Goal: Entertainment & Leisure: Consume media (video, audio)

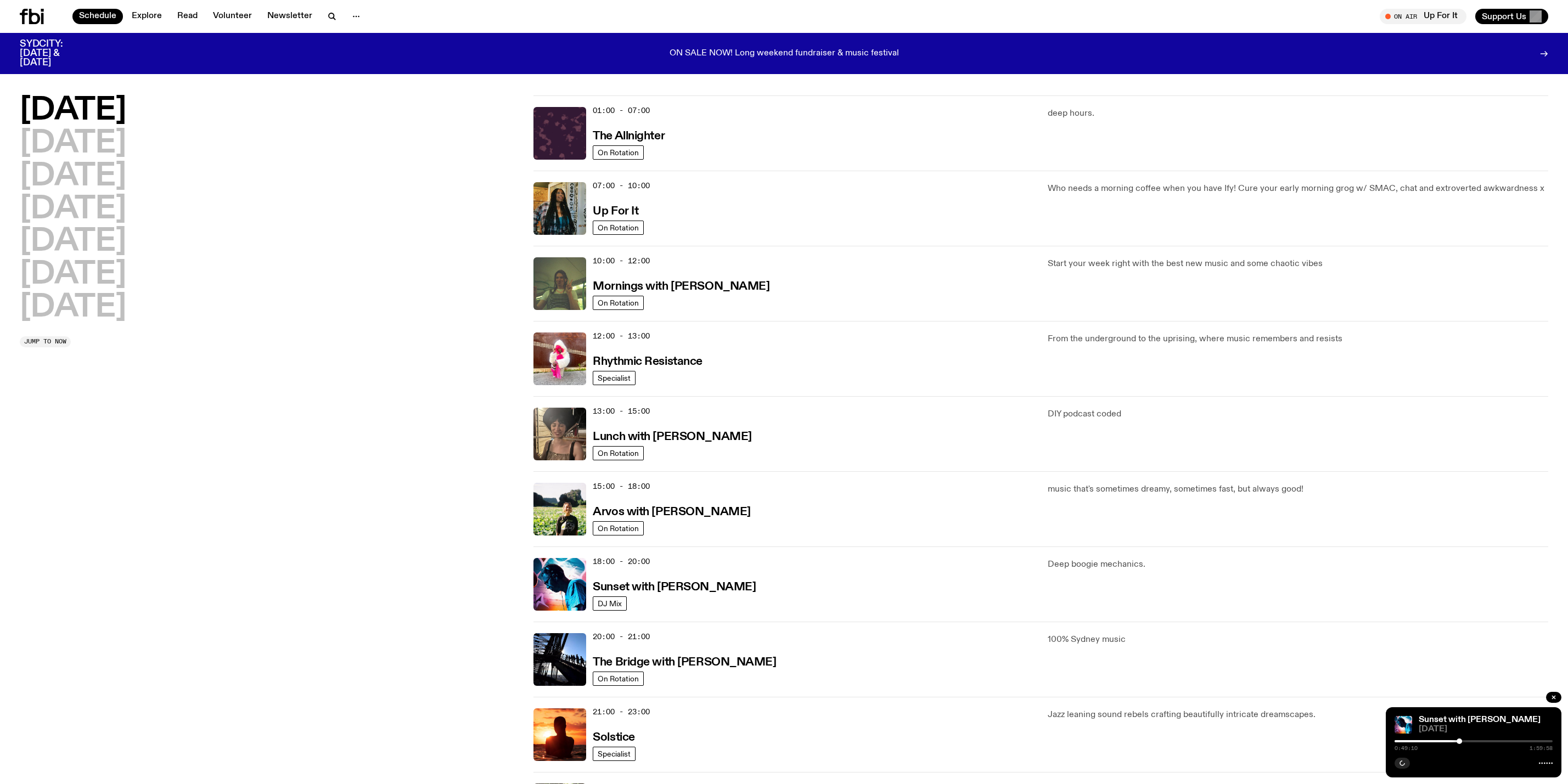
scroll to position [31, 0]
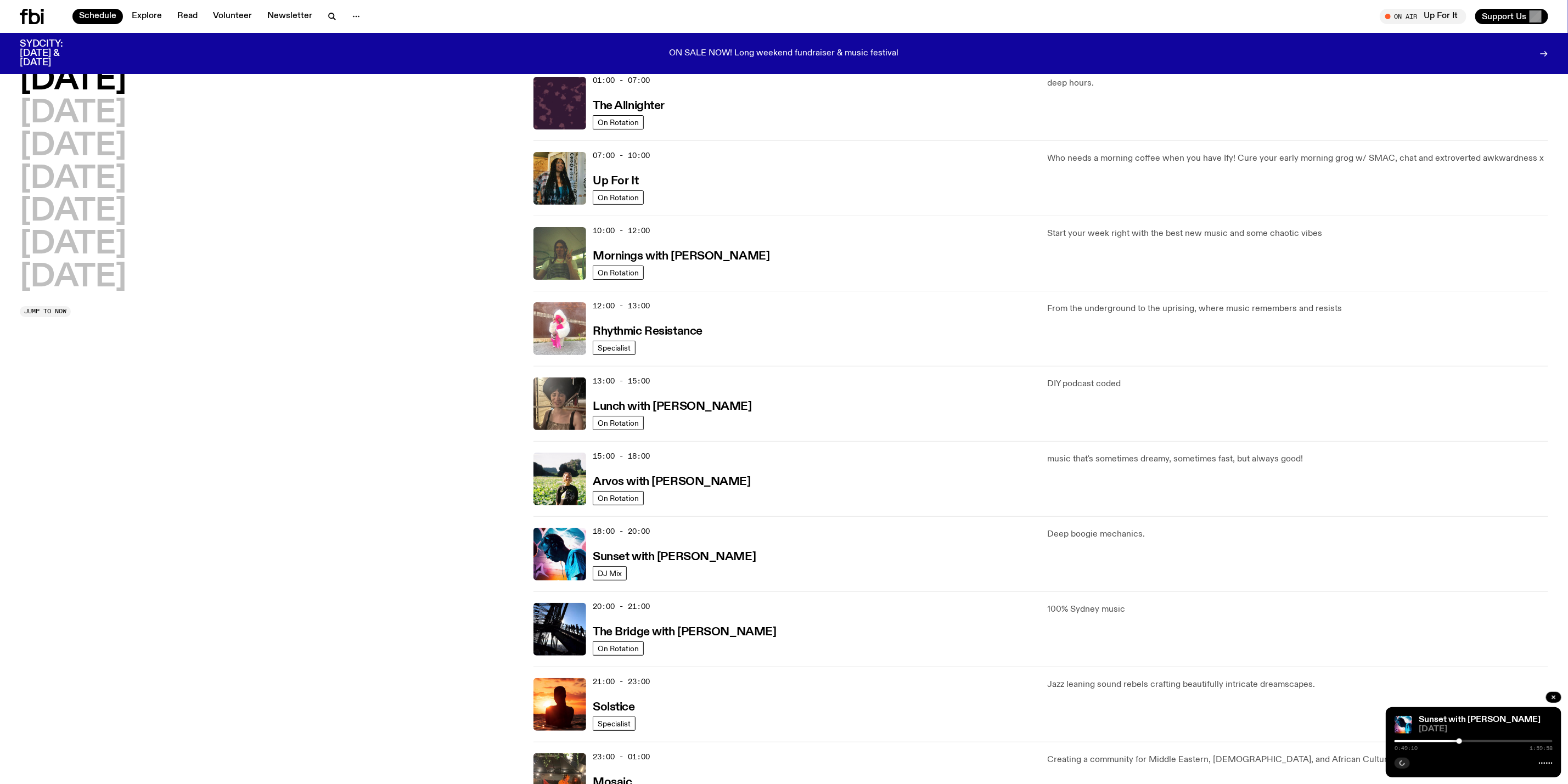
click at [569, 326] on img at bounding box center [560, 329] width 52 height 52
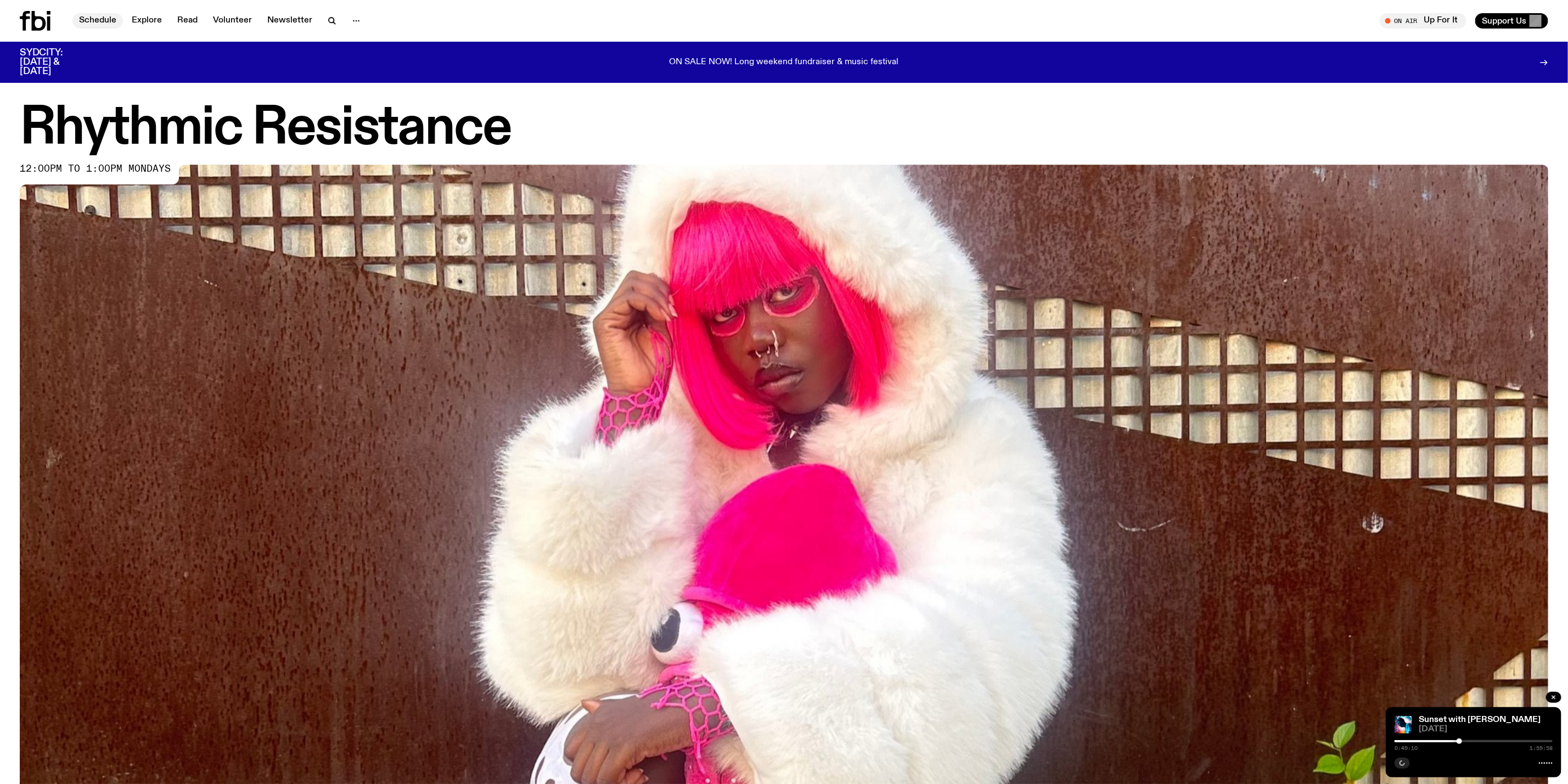
click at [98, 23] on link "Schedule" at bounding box center [98, 21] width 51 height 16
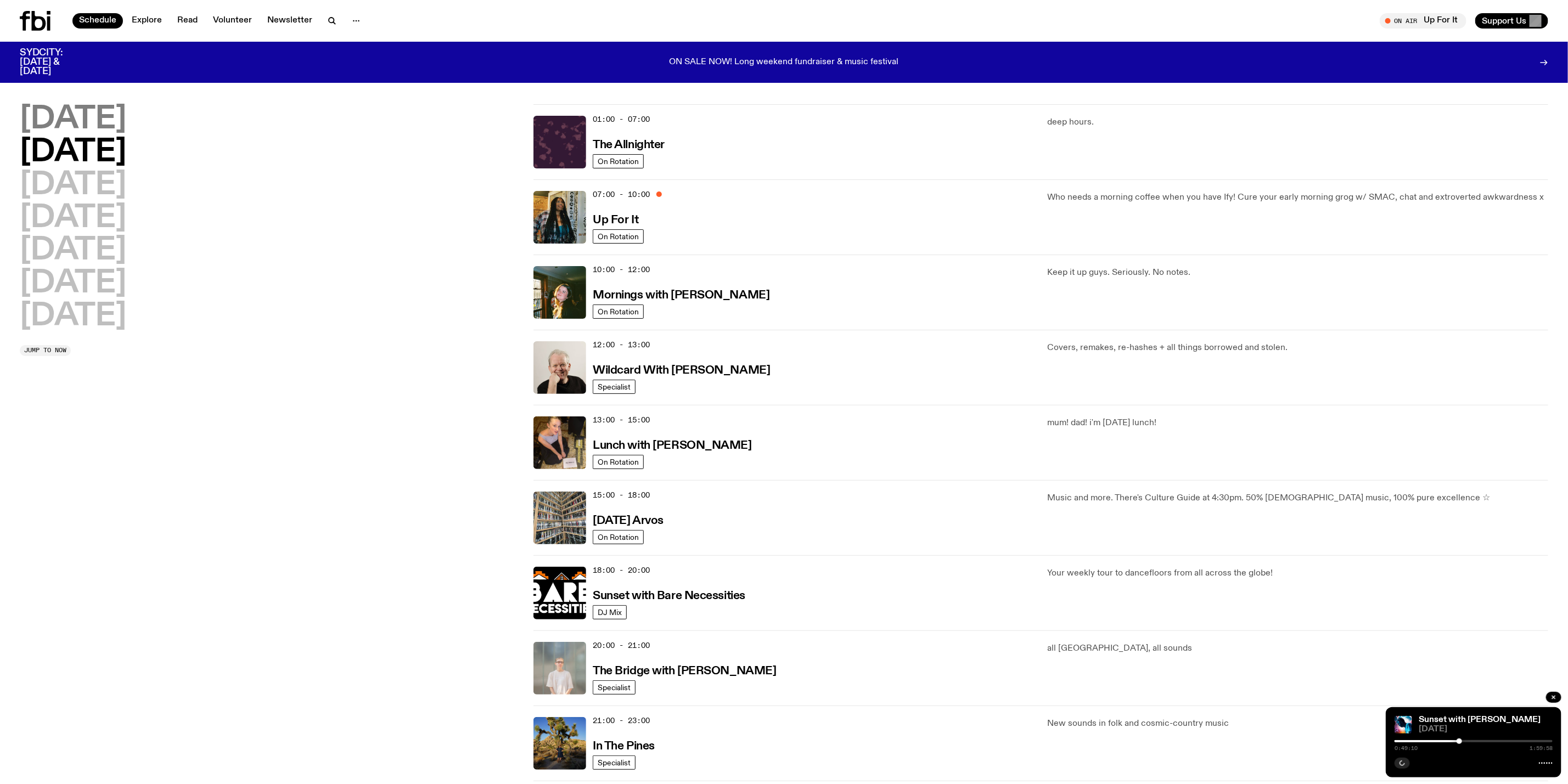
click at [88, 112] on h2 "Monday" at bounding box center [73, 119] width 106 height 31
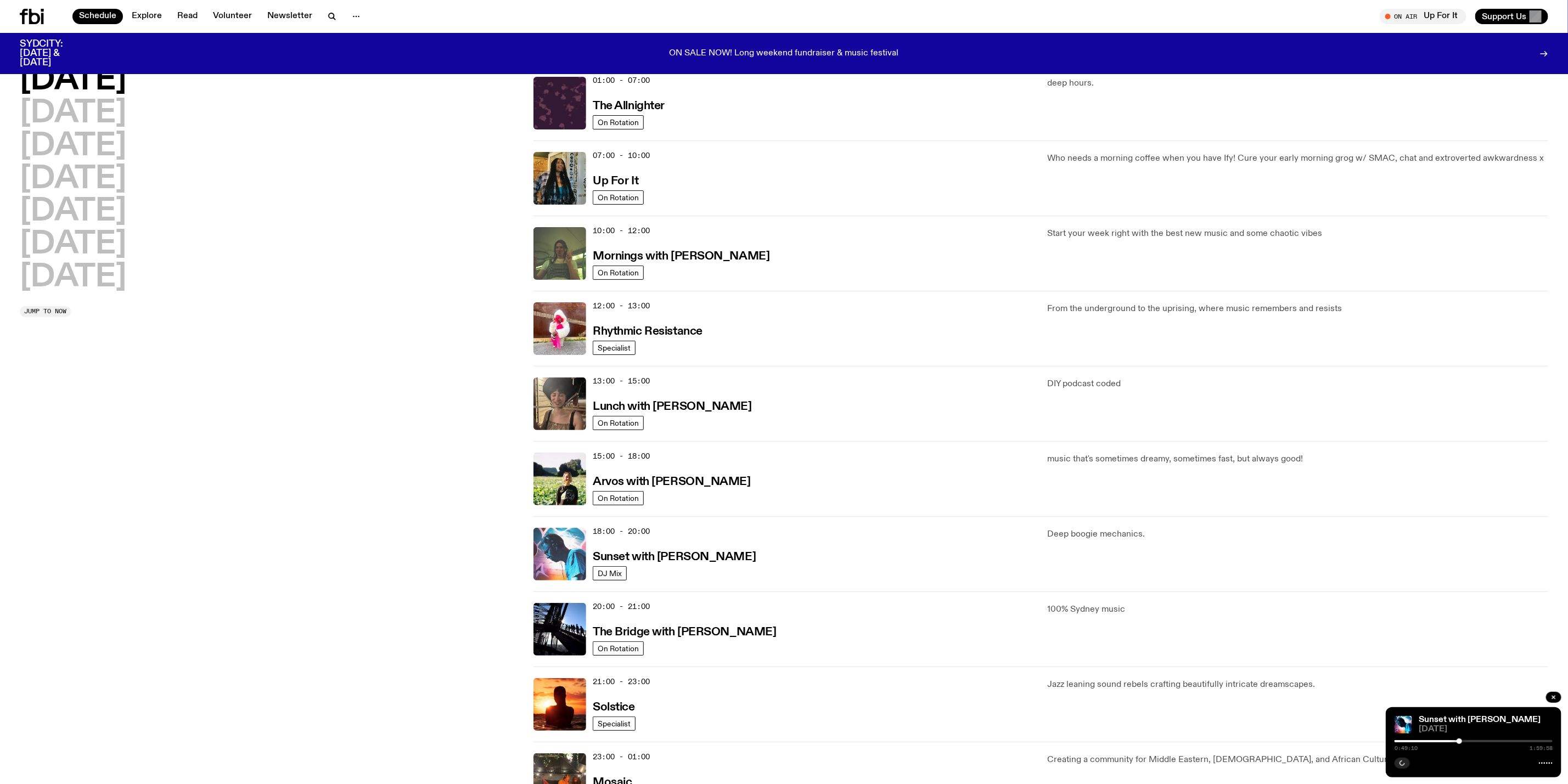
click at [553, 550] on img at bounding box center [560, 554] width 52 height 52
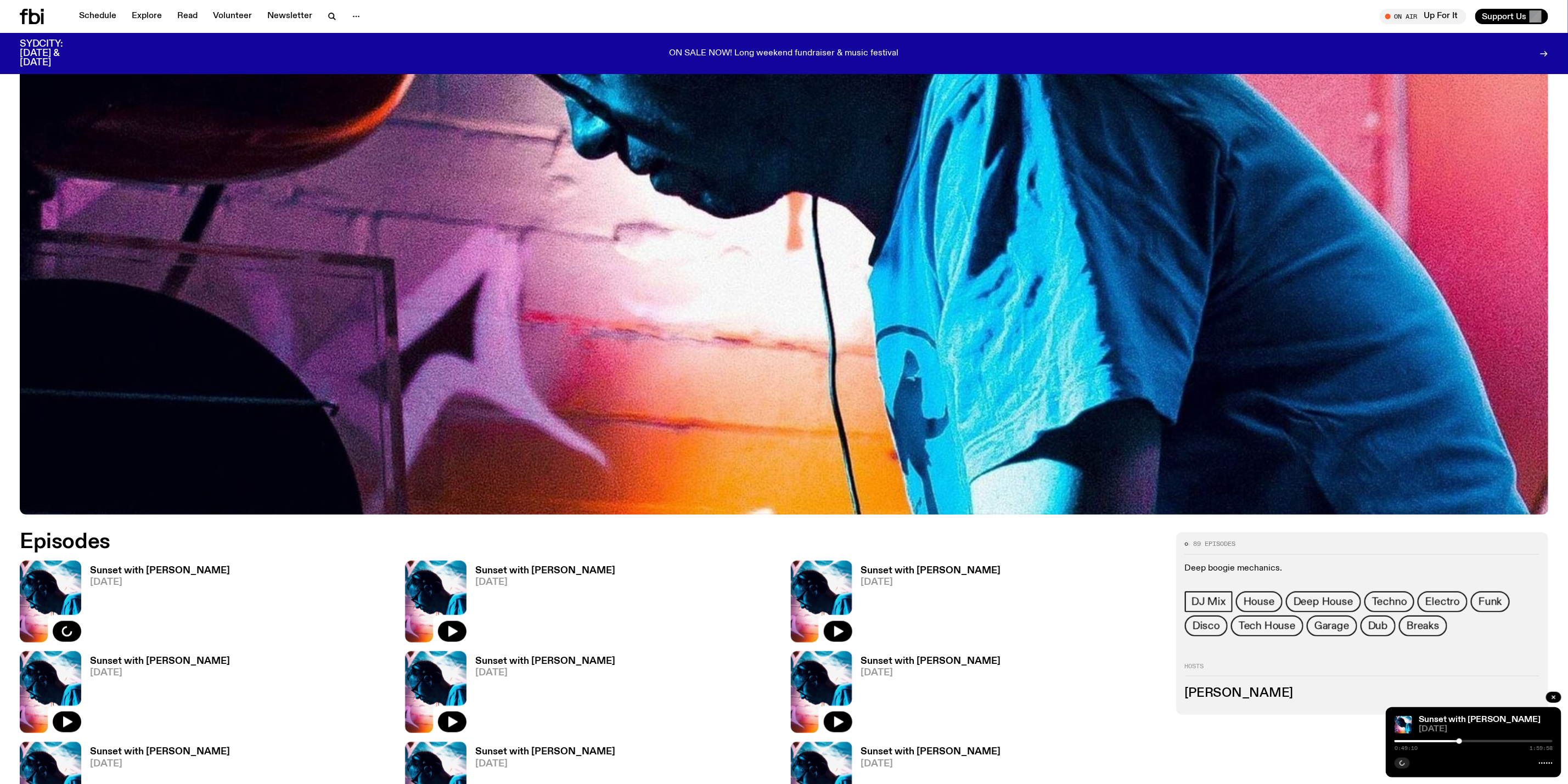
scroll to position [734, 0]
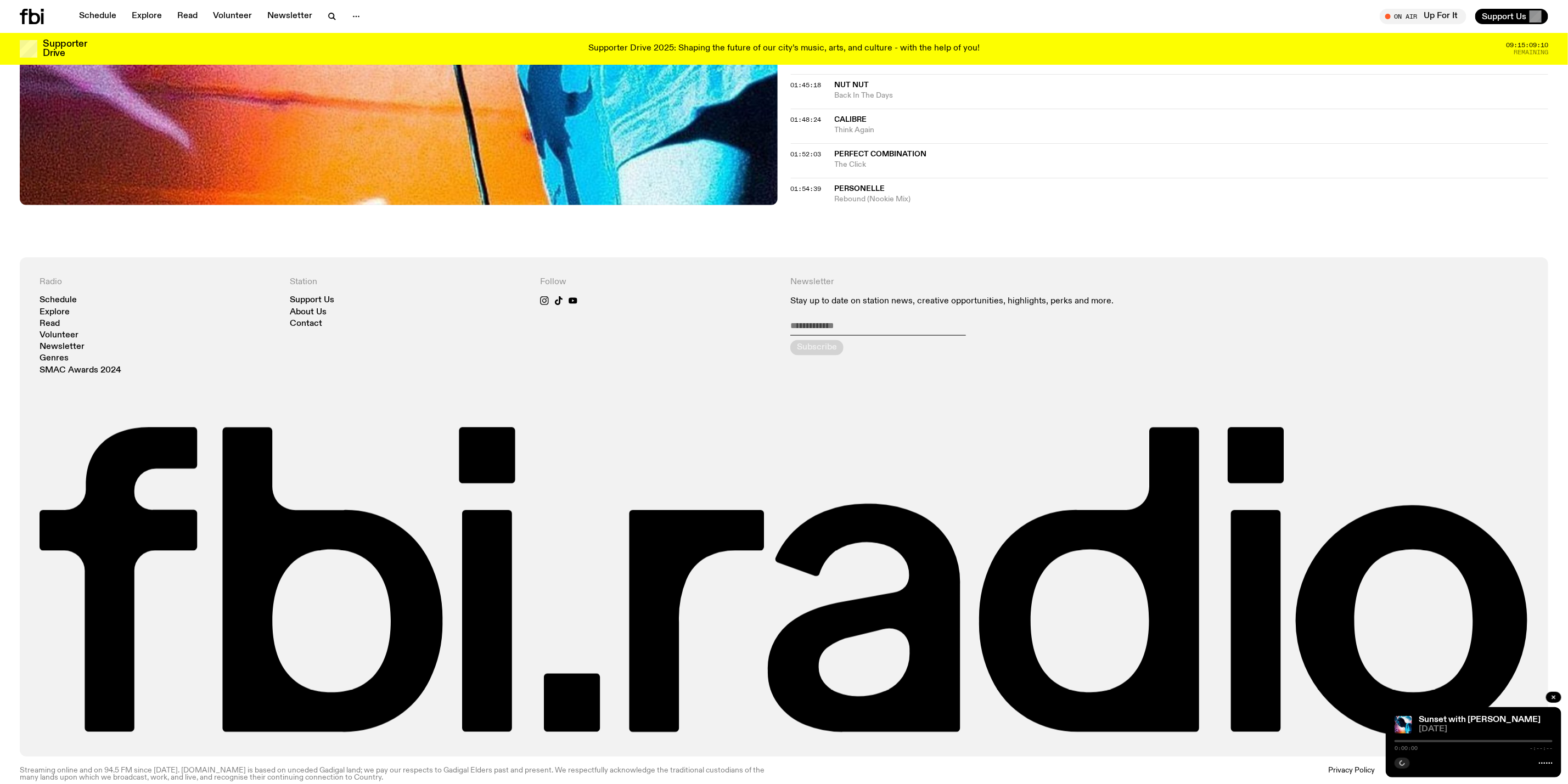
scroll to position [1176, 0]
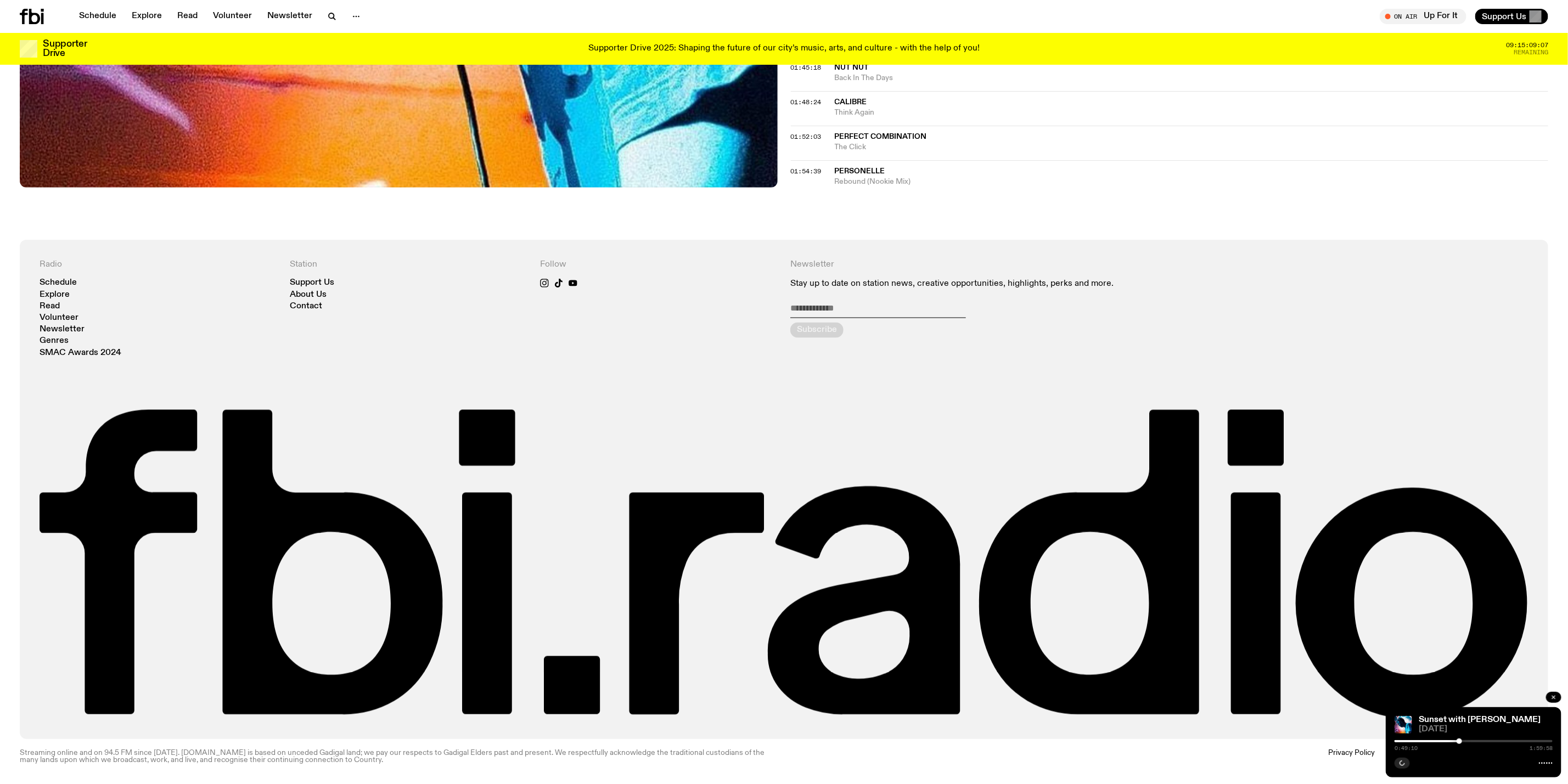
click at [1553, 697] on icon "button" at bounding box center [1554, 698] width 3 height 3
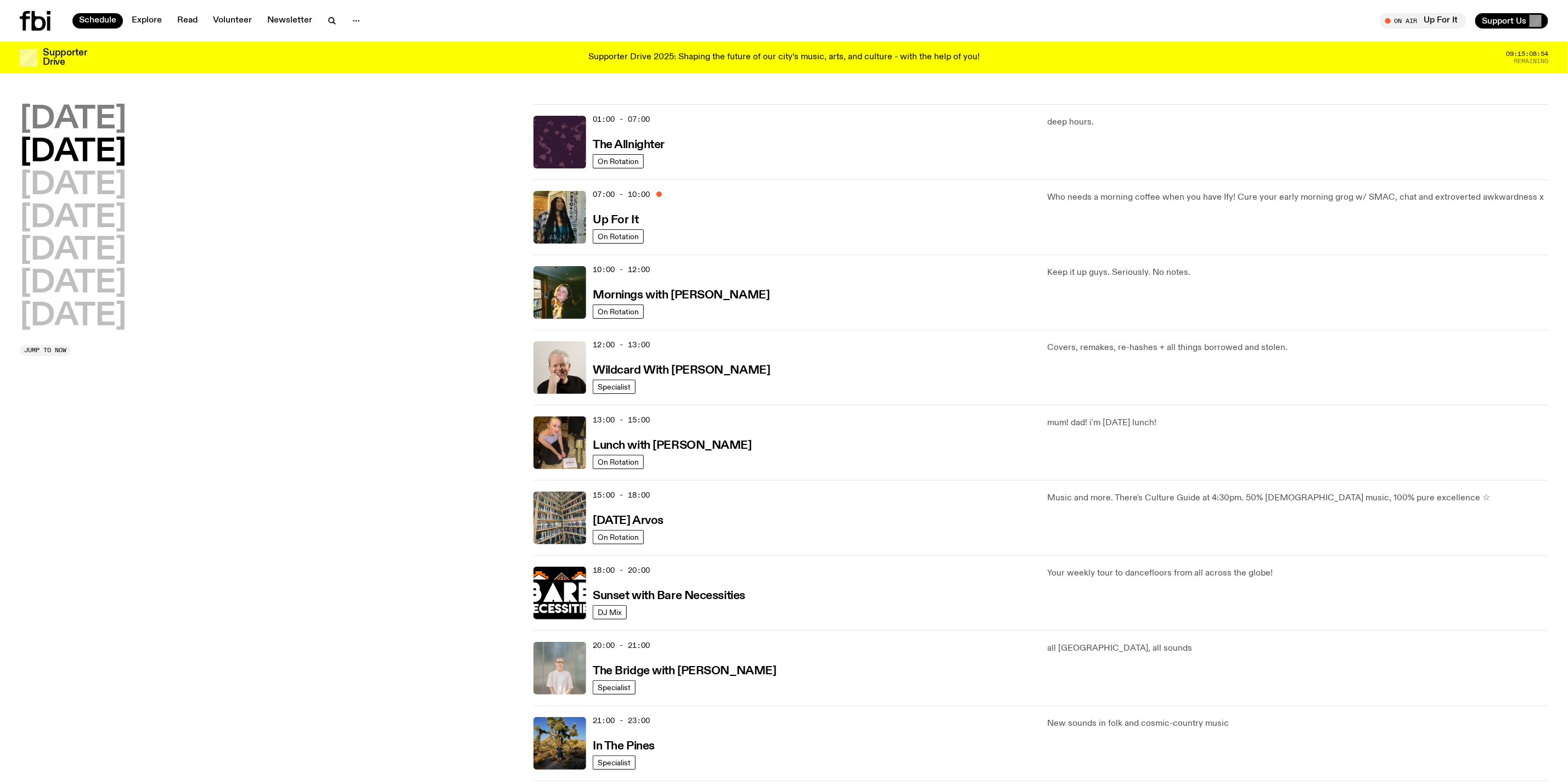
click at [97, 119] on h2 "[DATE]" at bounding box center [73, 119] width 106 height 31
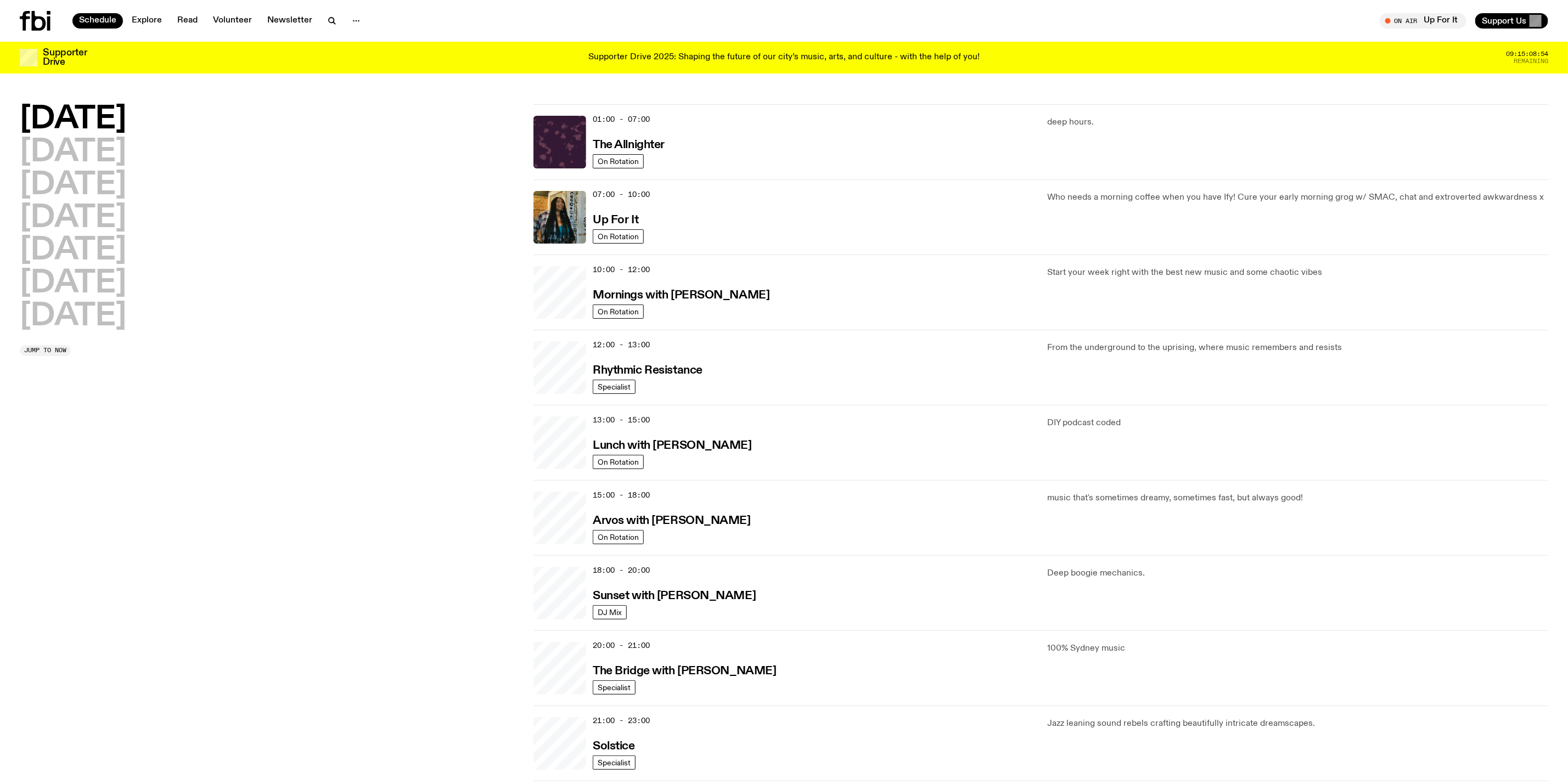
scroll to position [31, 0]
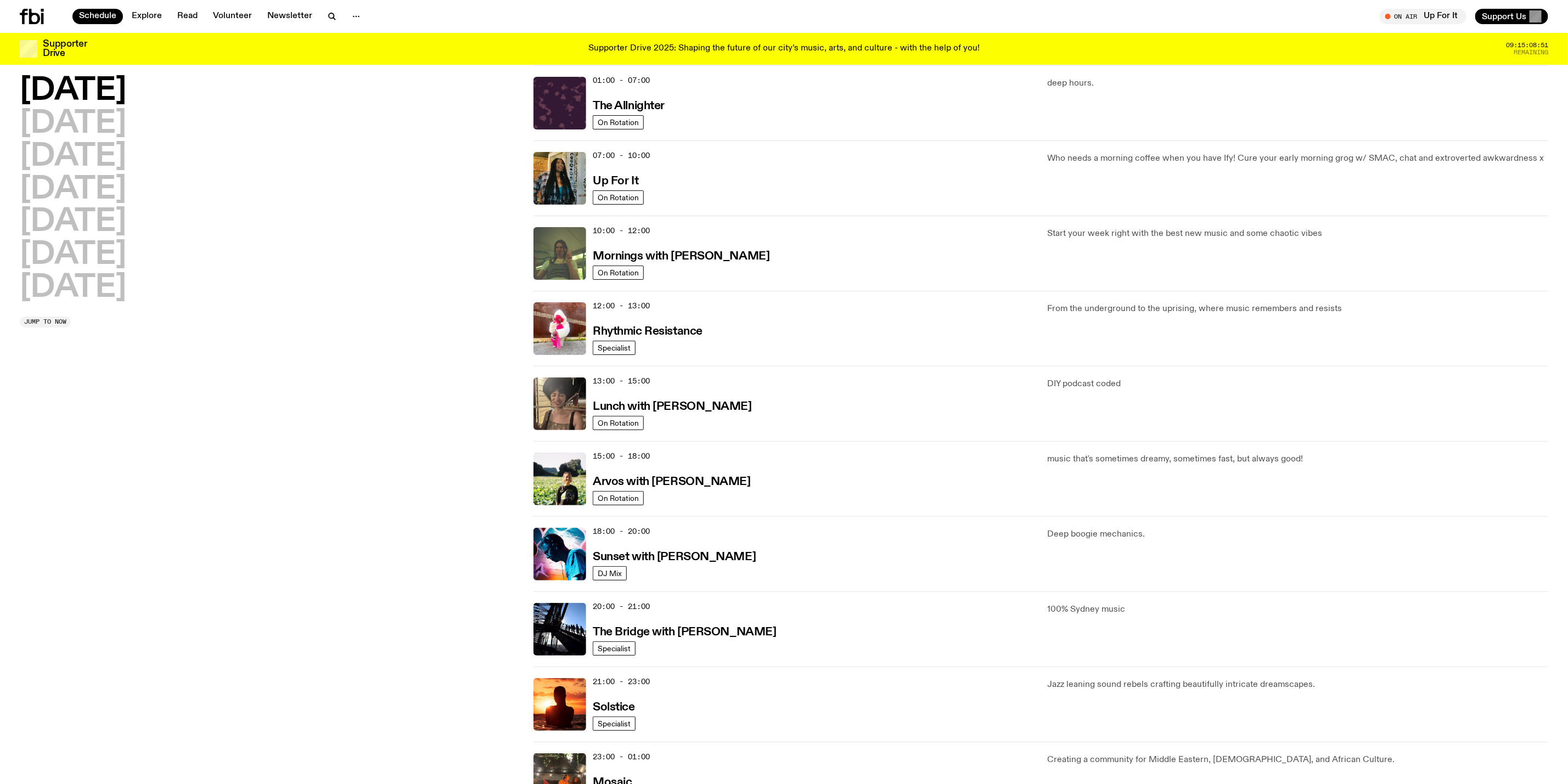
click at [656, 549] on div "18:00 - 20:00 Sunset with Simon Caldwell" at bounding box center [814, 554] width 441 height 52
click at [553, 551] on img at bounding box center [560, 554] width 52 height 52
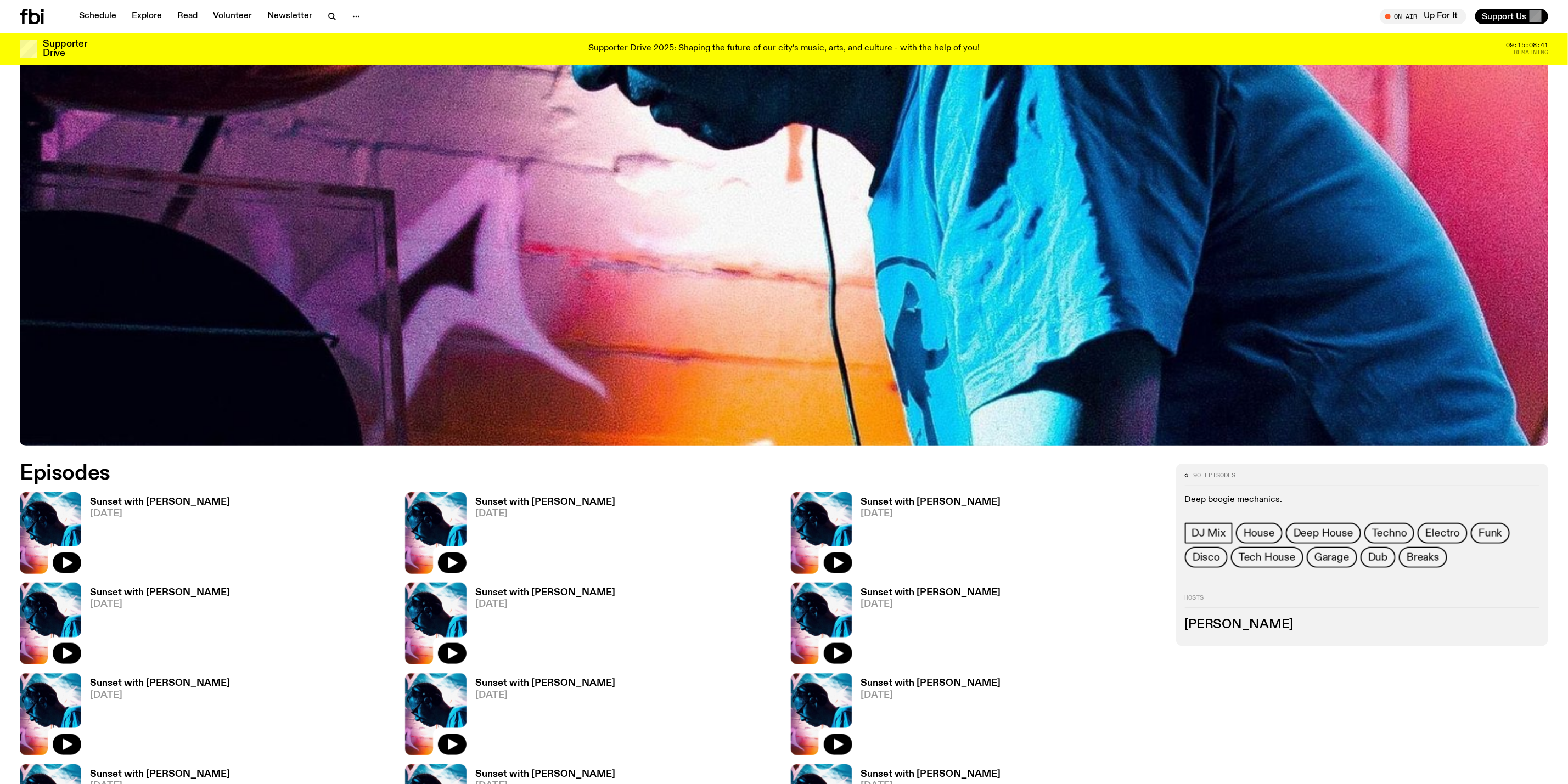
scroll to position [571, 0]
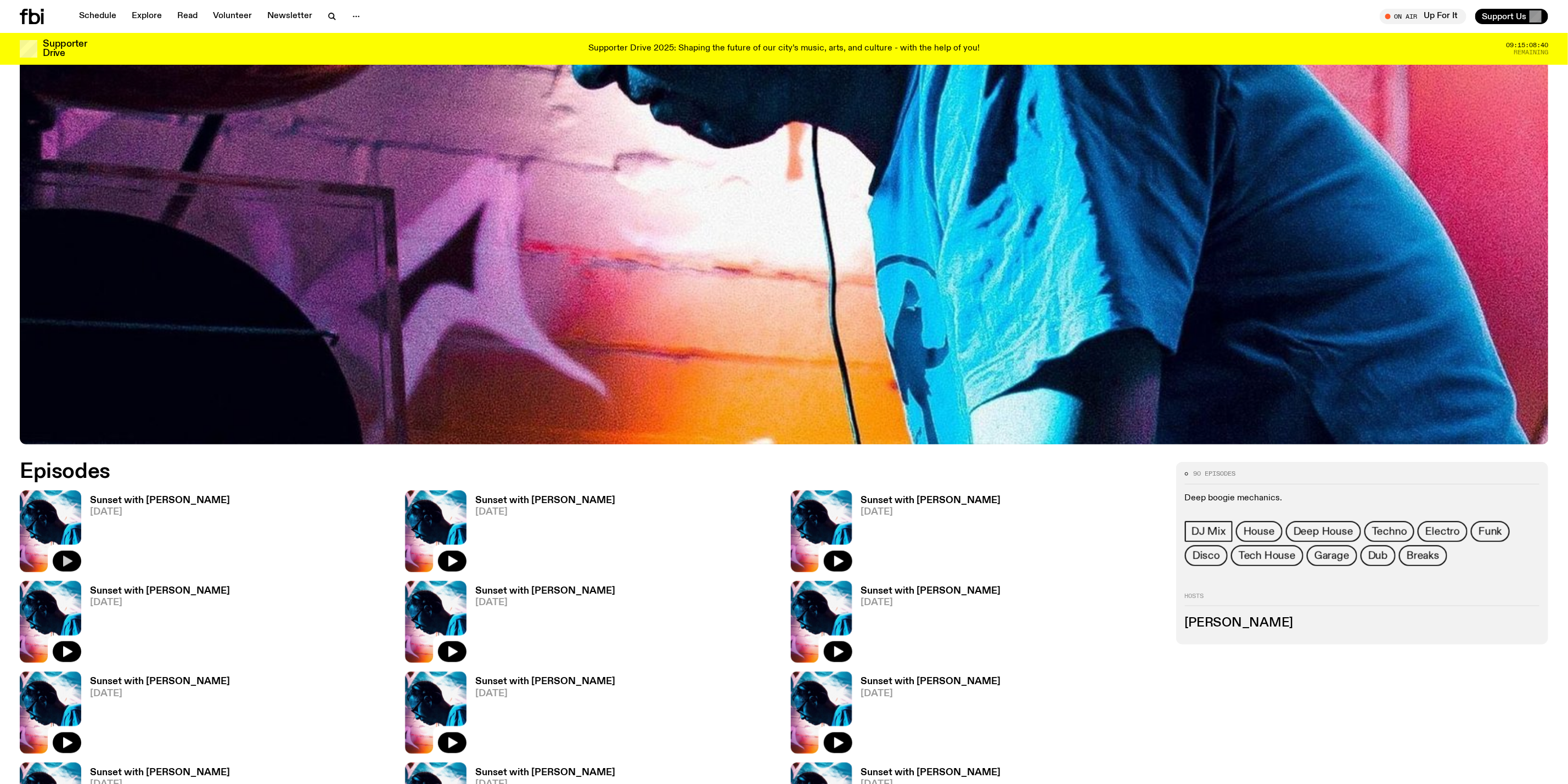
click at [66, 553] on button "button" at bounding box center [66, 562] width 29 height 21
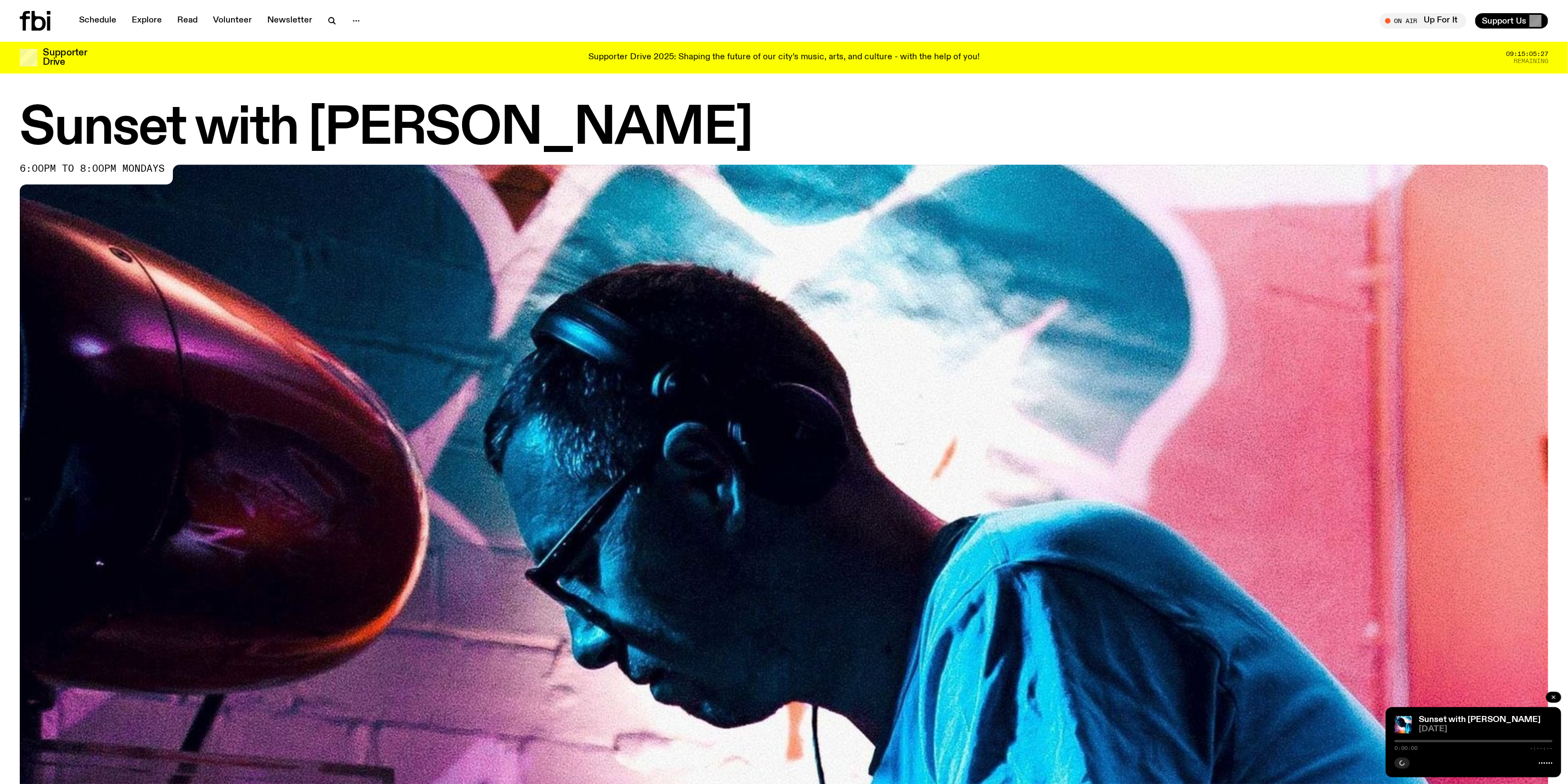
click at [1552, 694] on icon "button" at bounding box center [1554, 698] width 7 height 7
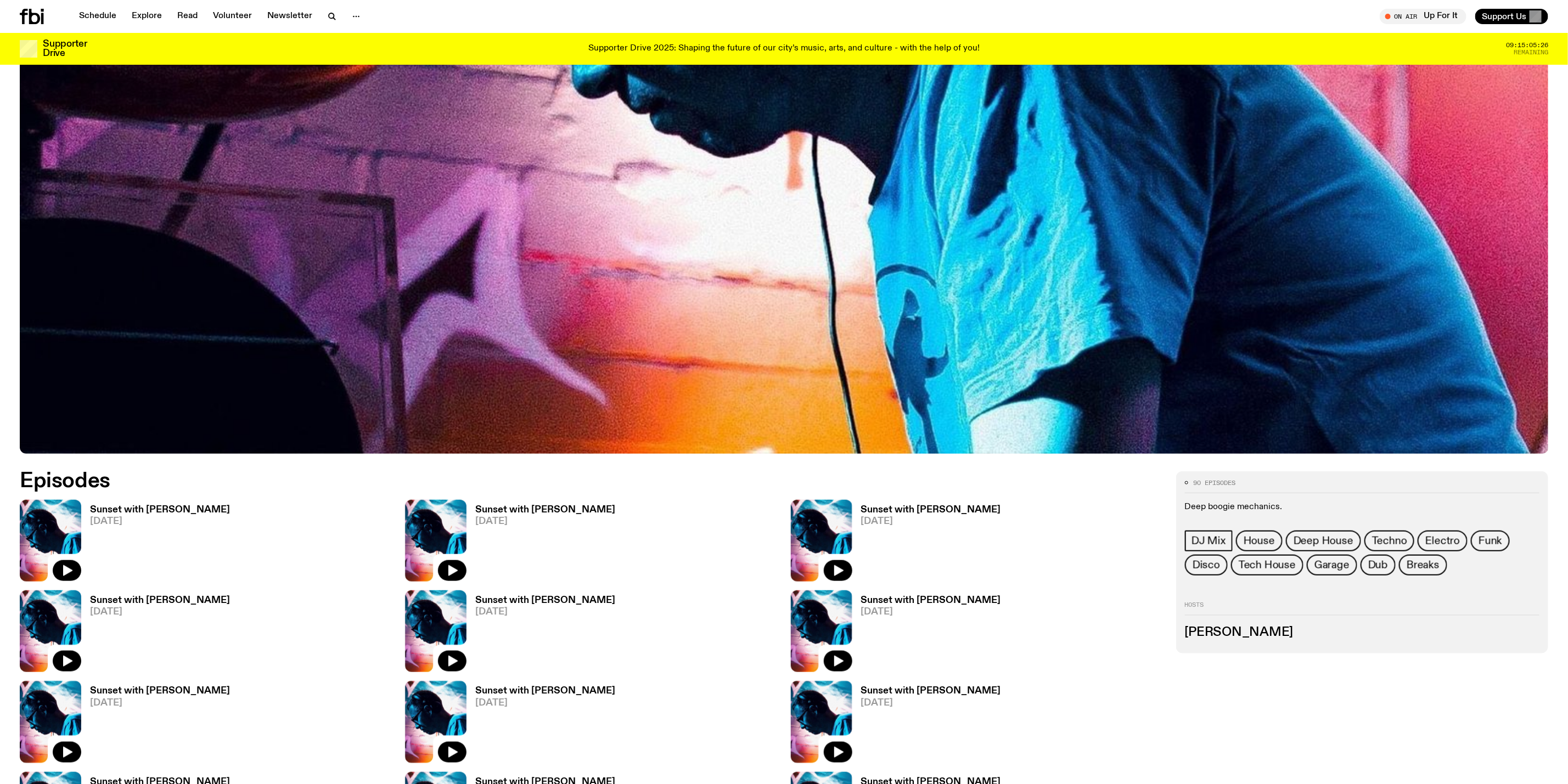
scroll to position [568, 0]
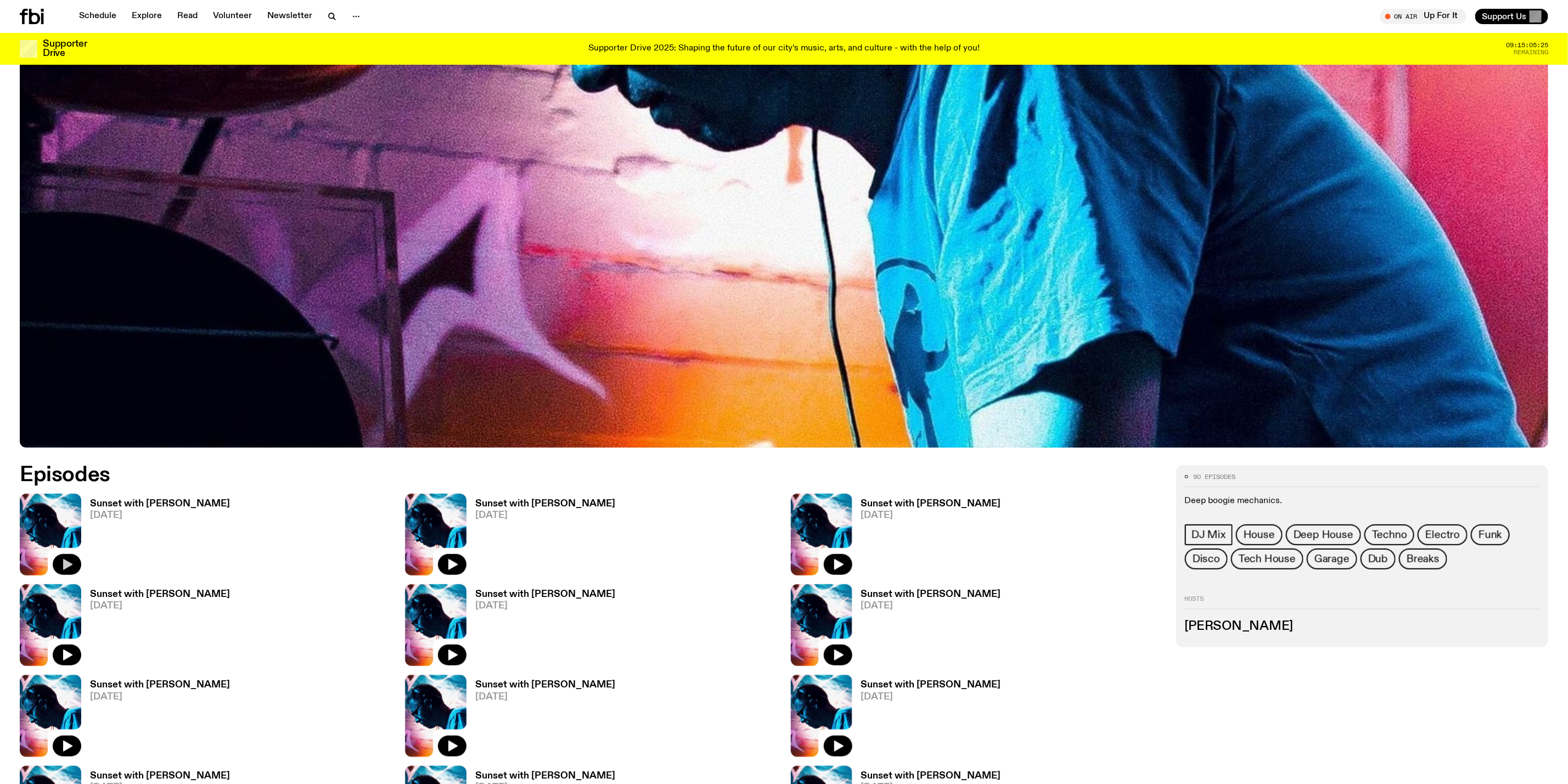
click at [66, 565] on icon "button" at bounding box center [67, 564] width 10 height 11
